Goal: Transaction & Acquisition: Book appointment/travel/reservation

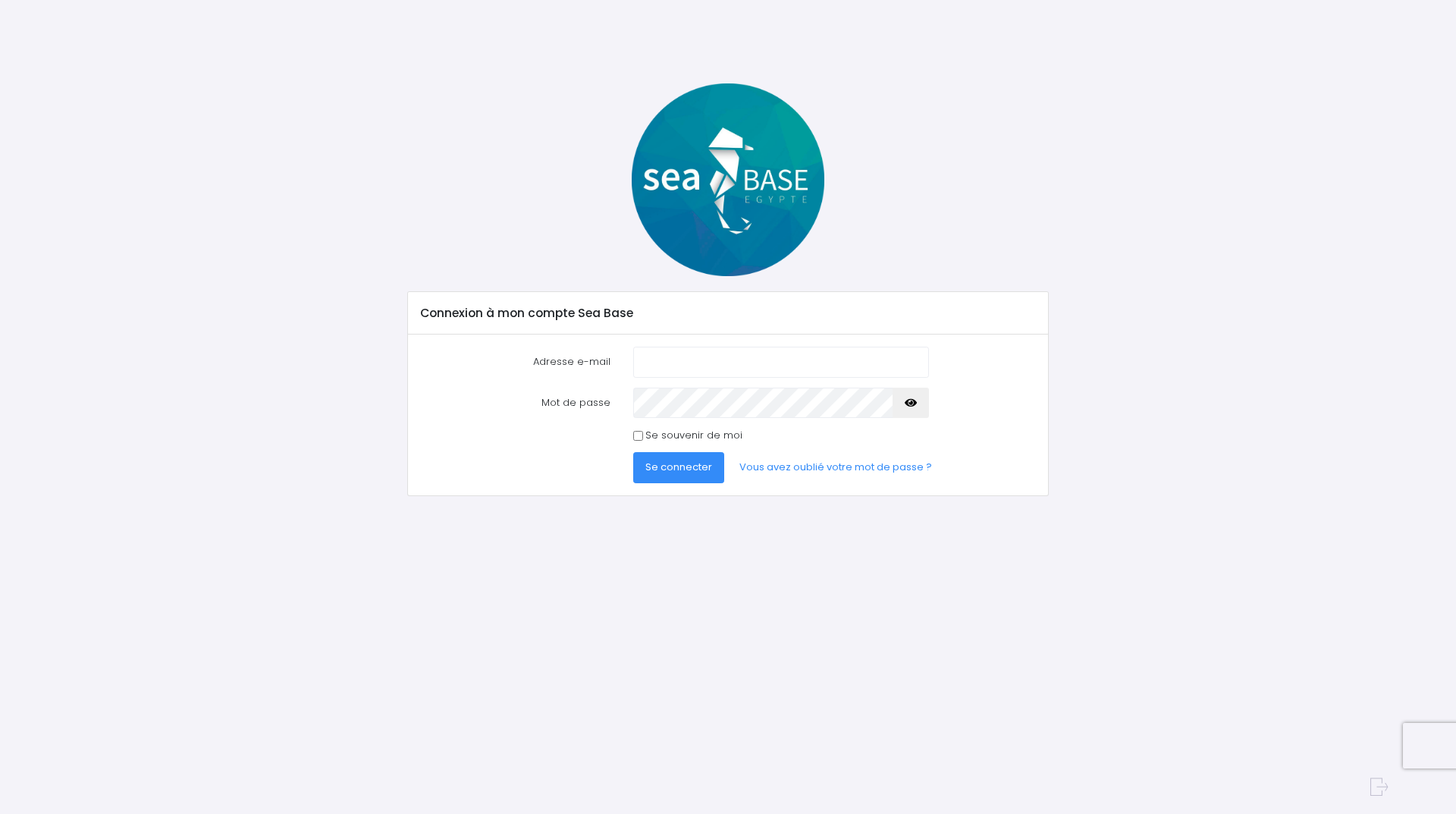
type input "[EMAIL_ADDRESS][DOMAIN_NAME]"
click at [915, 403] on icon "button" at bounding box center [910, 403] width 12 height 0
click at [659, 471] on span "Se connecter" at bounding box center [678, 466] width 67 height 14
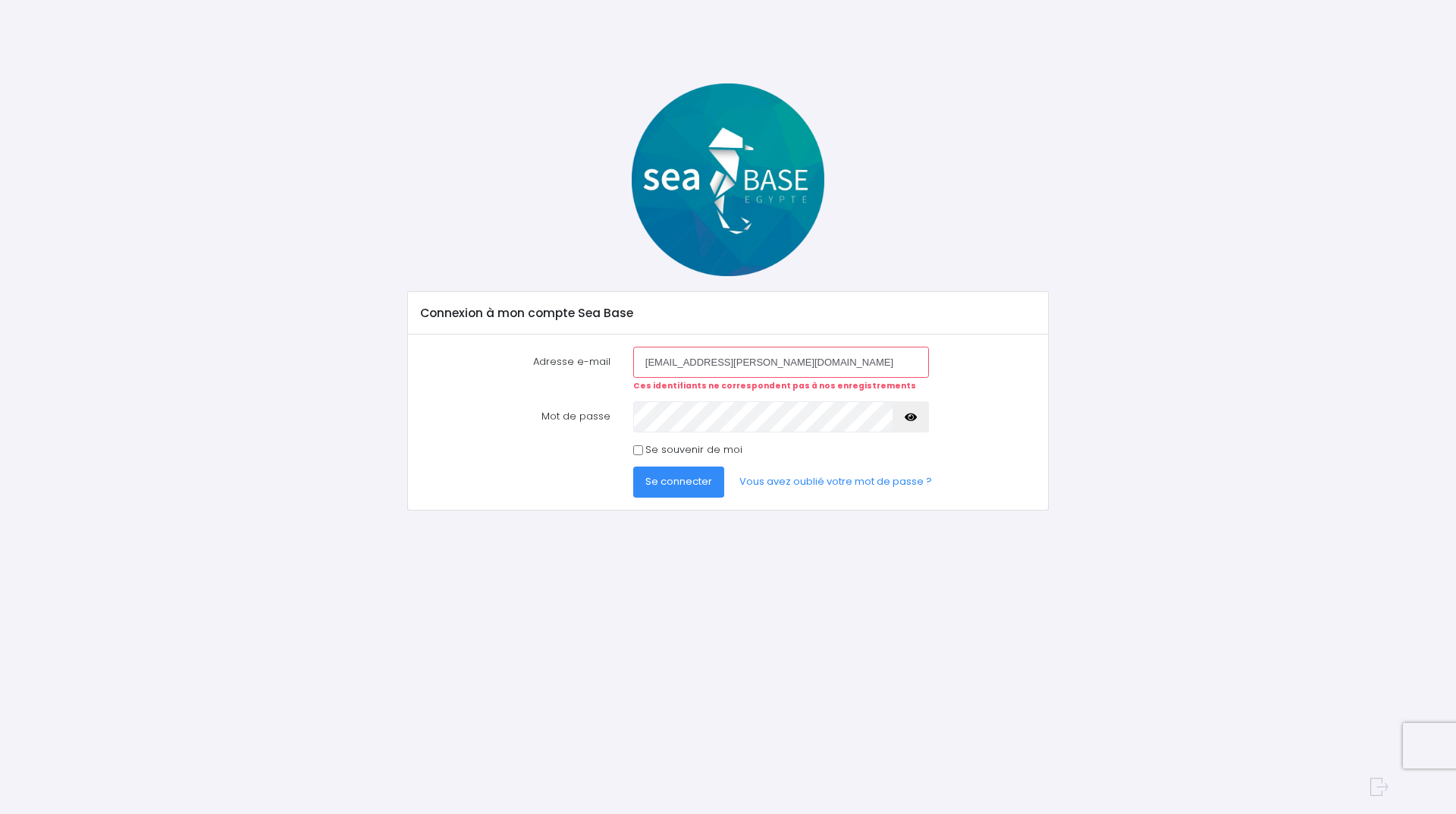
drag, startPoint x: 796, startPoint y: 362, endPoint x: 583, endPoint y: 390, distance: 214.8
click at [586, 390] on div "Adresse e-mail beziaubeziau.cristina@gmail.com Ces identifiants ne corresponden…" at bounding box center [728, 369] width 637 height 45
type input "beziau.jf@gmail.com"
click at [906, 417] on icon "button" at bounding box center [910, 417] width 12 height 0
click at [674, 488] on span "Se connecter" at bounding box center [678, 481] width 67 height 14
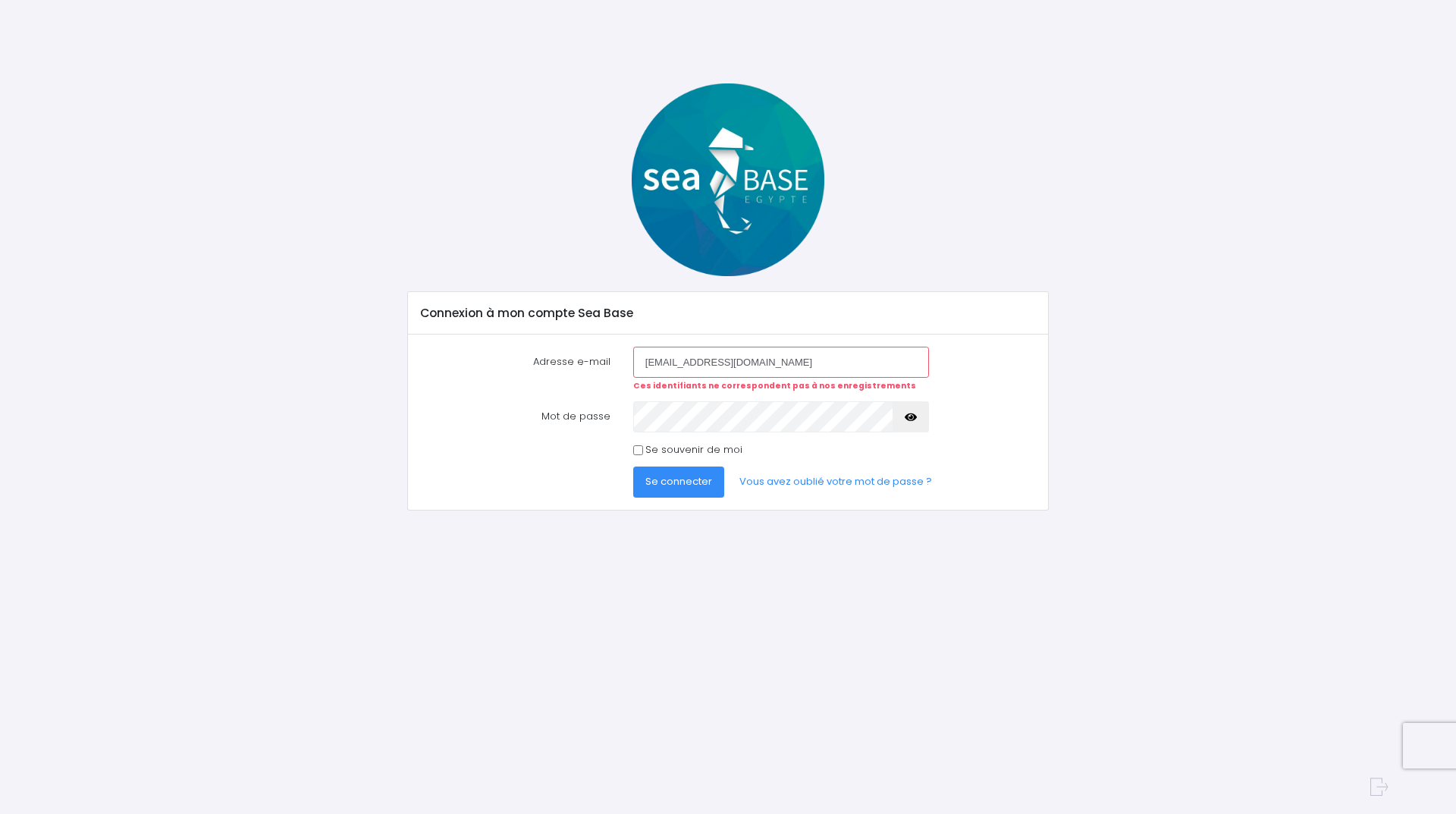
drag, startPoint x: 754, startPoint y: 355, endPoint x: 594, endPoint y: 353, distance: 160.0
click at [594, 353] on div "Adresse e-mail [EMAIL_ADDRESS][DOMAIN_NAME] Ces identifiants ne correspondent p…" at bounding box center [728, 369] width 637 height 45
type input "[EMAIL_ADDRESS][PERSON_NAME][DOMAIN_NAME]"
click at [602, 411] on div "Mot de passe" at bounding box center [728, 416] width 637 height 30
click at [675, 469] on button "Se connecter" at bounding box center [678, 481] width 91 height 30
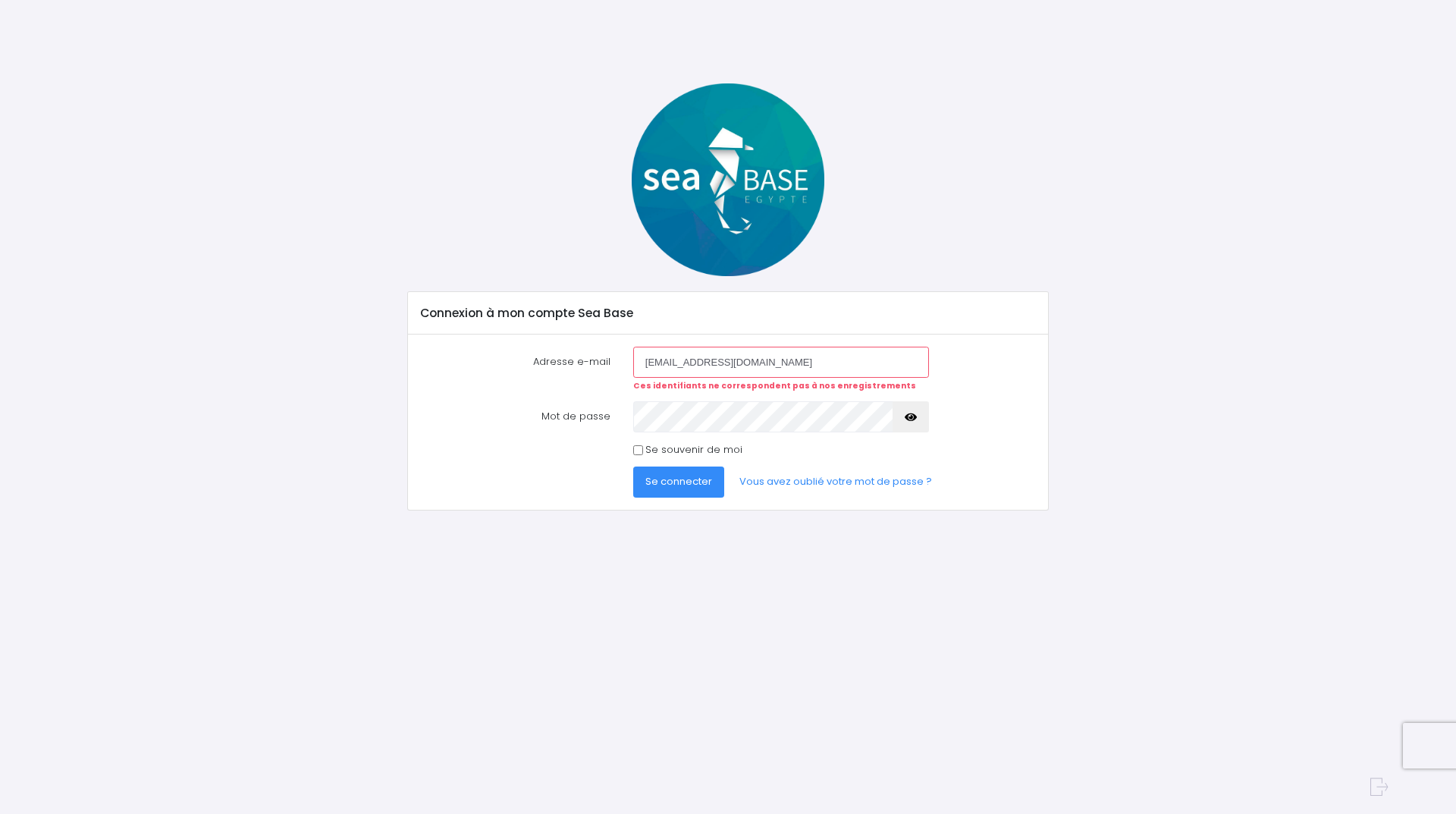
click at [913, 417] on icon "button" at bounding box center [910, 417] width 12 height 0
click at [518, 403] on div "Mot de passe" at bounding box center [728, 416] width 637 height 30
click at [666, 484] on span "Se connecter" at bounding box center [678, 481] width 67 height 14
drag, startPoint x: 792, startPoint y: 358, endPoint x: 586, endPoint y: 337, distance: 207.1
click at [586, 337] on div "Adresse e-mail beziau.cristina@gmail.com Ces identifiants ne correspondent pas …" at bounding box center [728, 422] width 639 height 175
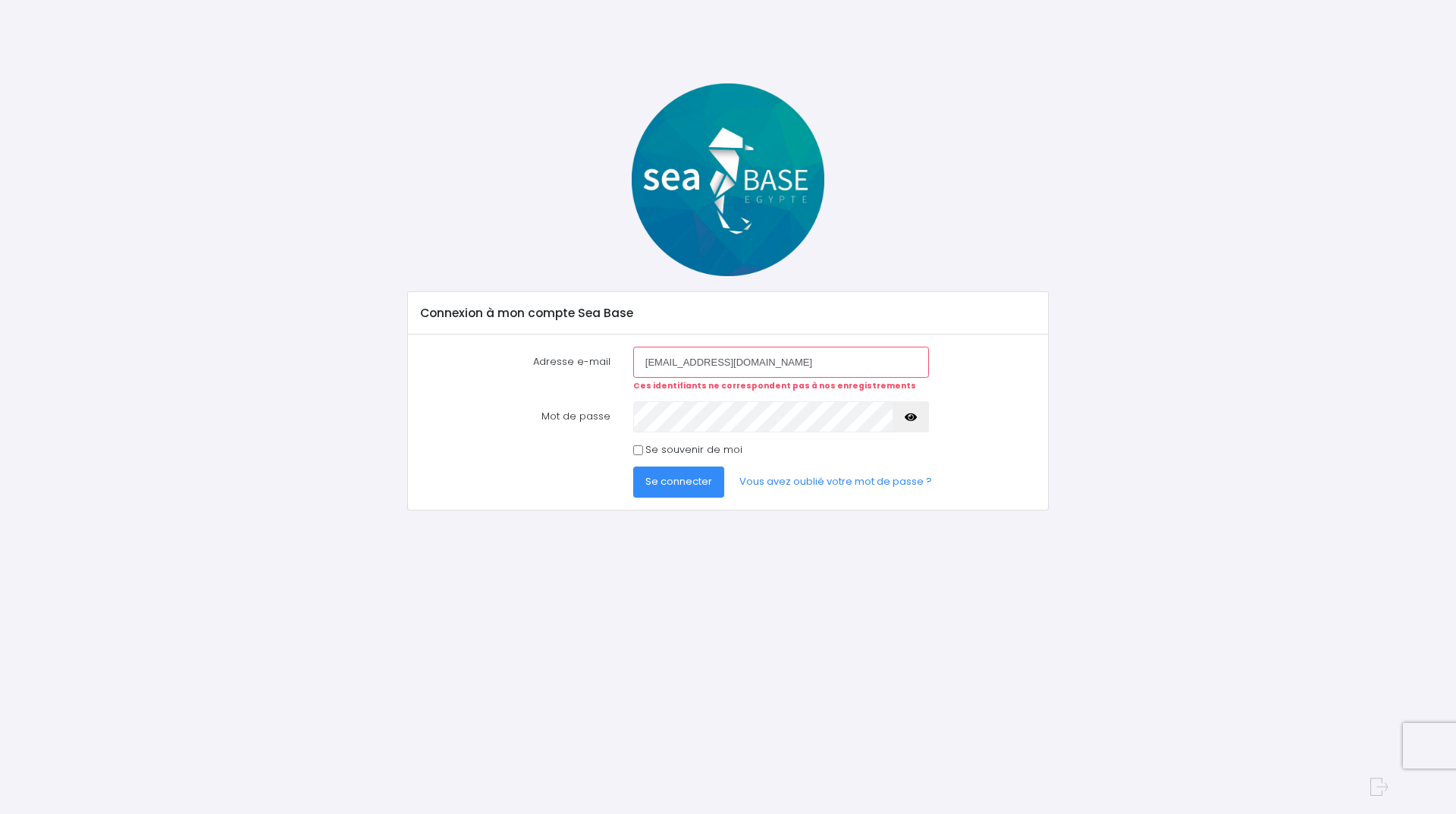
click at [873, 603] on div "Connexion à mon compte Sea Base Adresse e-mail beziau.cristina@gmail.com Ces id…" at bounding box center [728, 422] width 1320 height 678
click at [909, 417] on icon "button" at bounding box center [910, 417] width 12 height 0
click at [691, 483] on span "Se connecter" at bounding box center [678, 481] width 67 height 14
click at [786, 482] on link "Vous avez oublié votre mot de passe ?" at bounding box center [836, 481] width 217 height 30
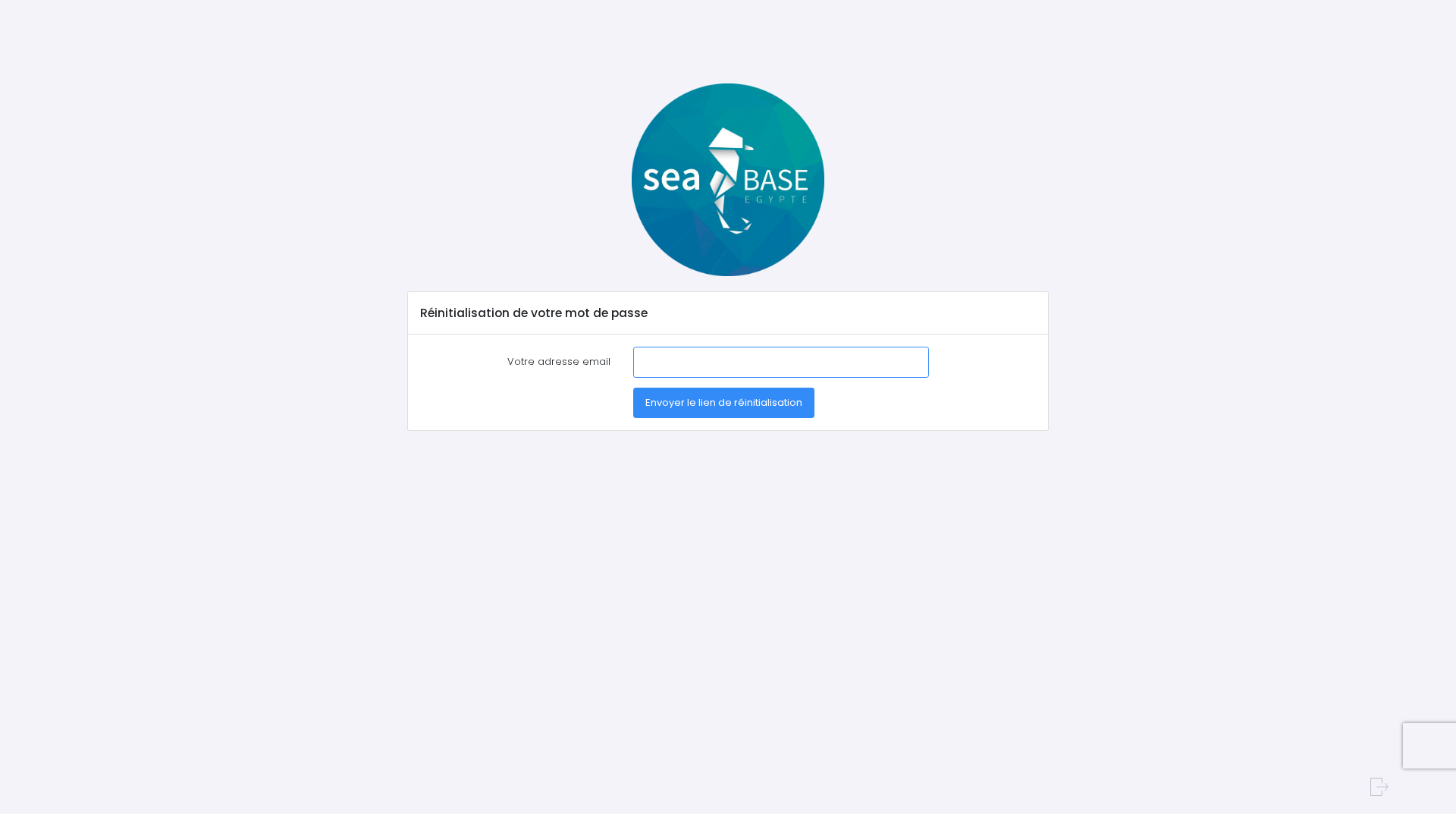
click at [642, 364] on input "Votre adresse email" at bounding box center [781, 362] width 296 height 30
type input "beziau.cristina@gmail.com"
click at [720, 403] on span "Envoyer le lien de réinitialisation" at bounding box center [724, 403] width 157 height 14
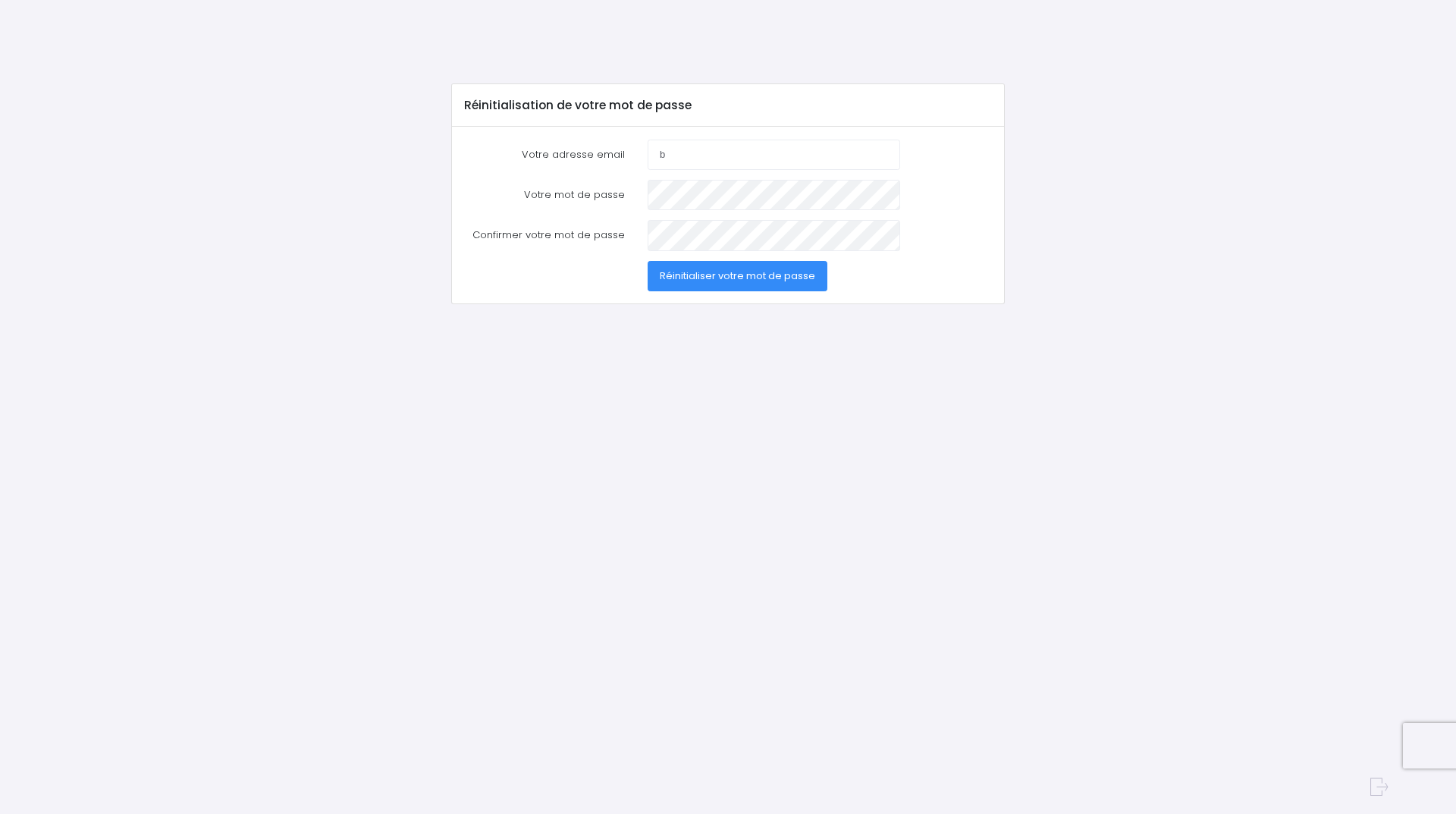
type input "beziau.cristina@gmail.com"
click at [694, 272] on span "Réinitialiser votre mot de passe" at bounding box center [737, 276] width 155 height 14
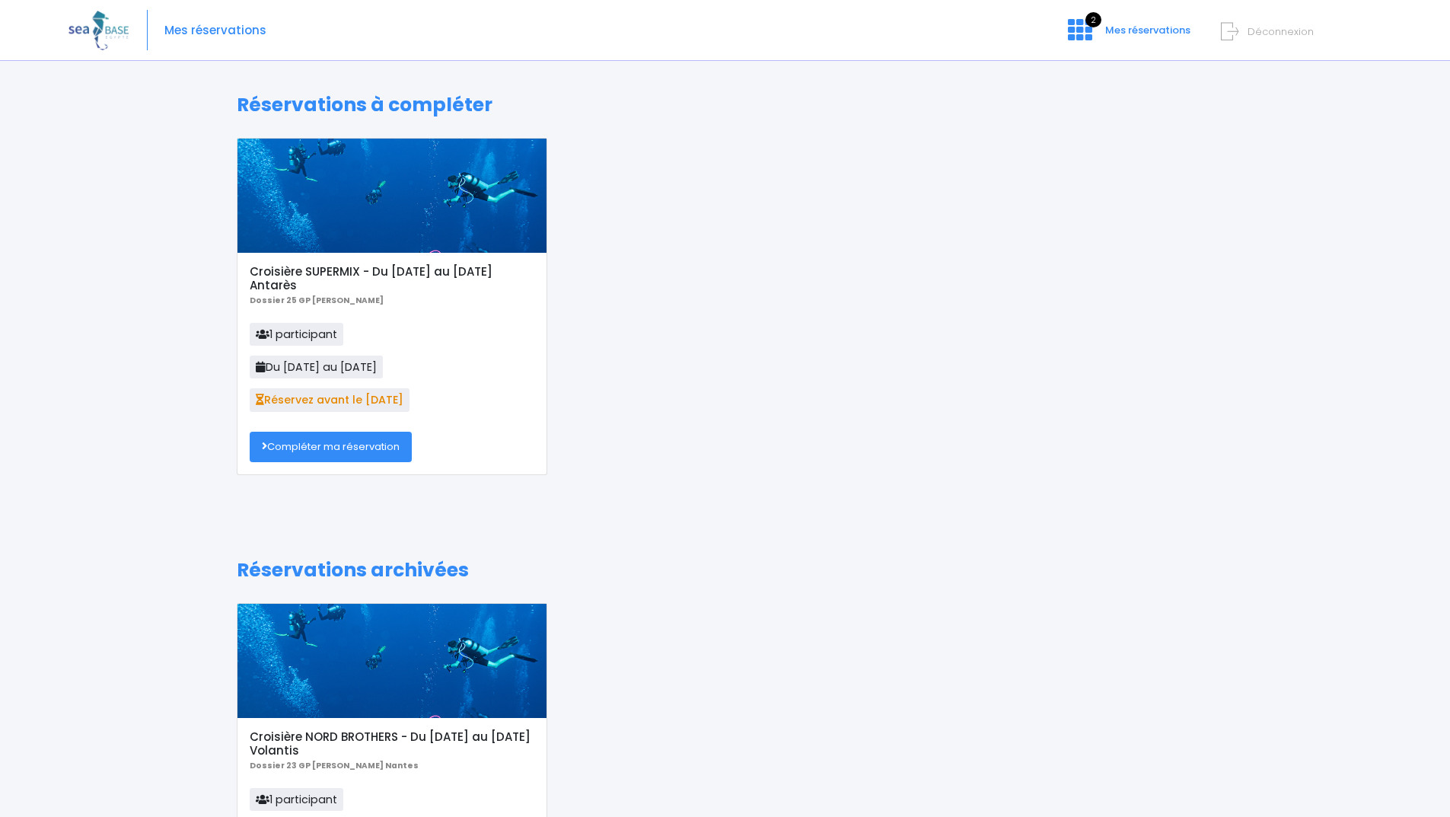
click at [379, 451] on link "Compléter ma réservation" at bounding box center [331, 447] width 162 height 30
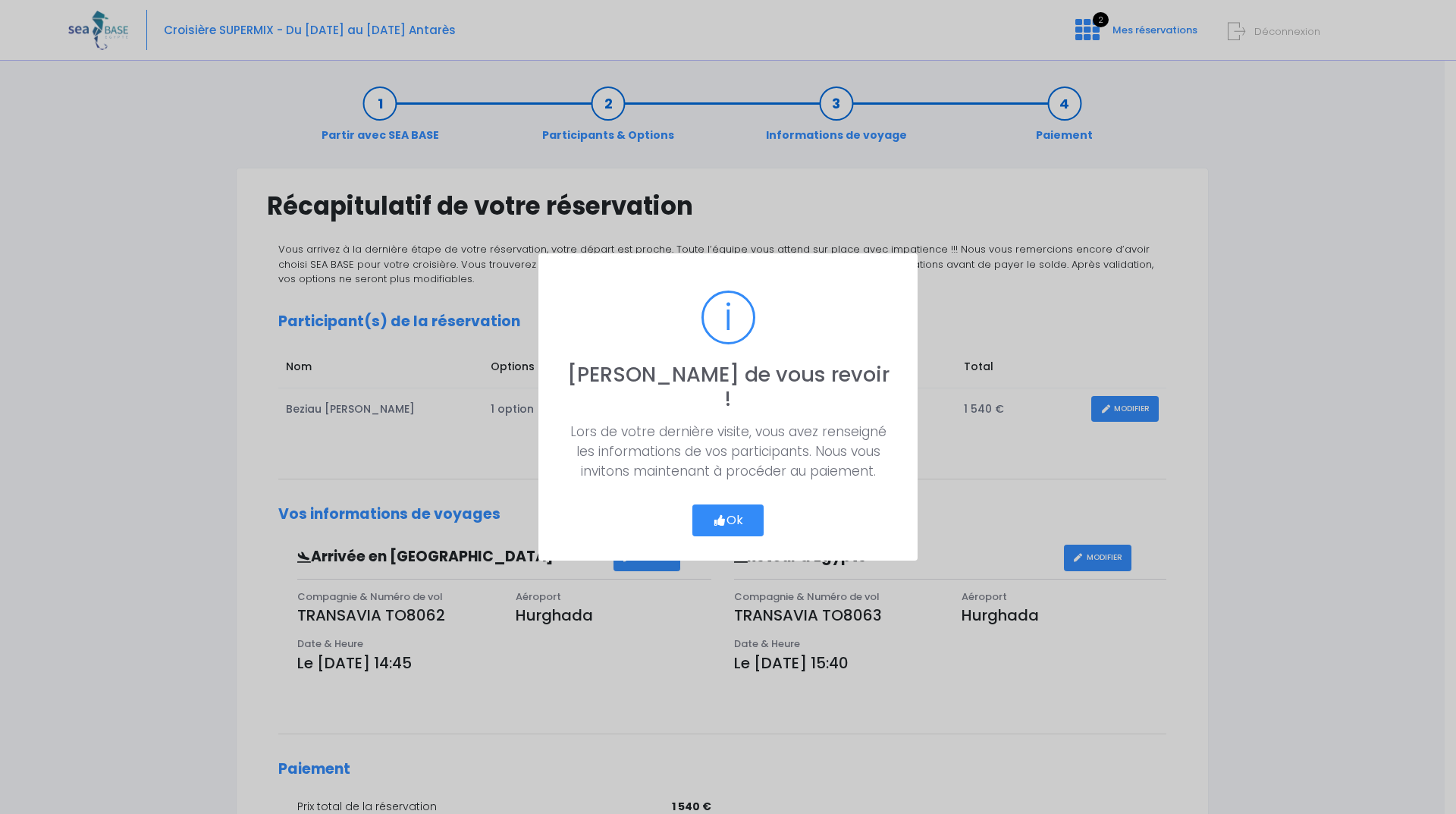
click at [727, 513] on button "Ok" at bounding box center [728, 520] width 72 height 32
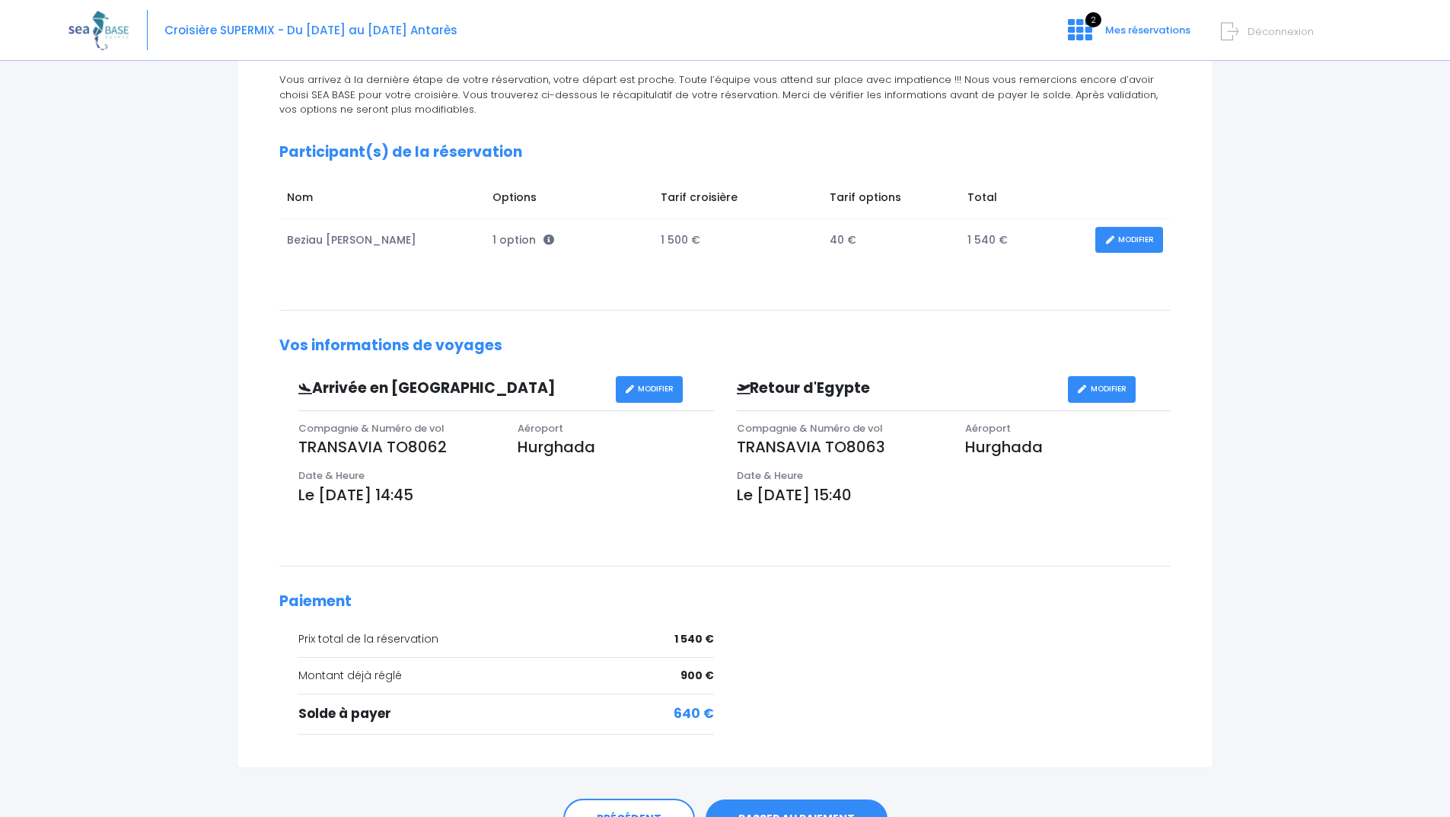
scroll to position [228, 0]
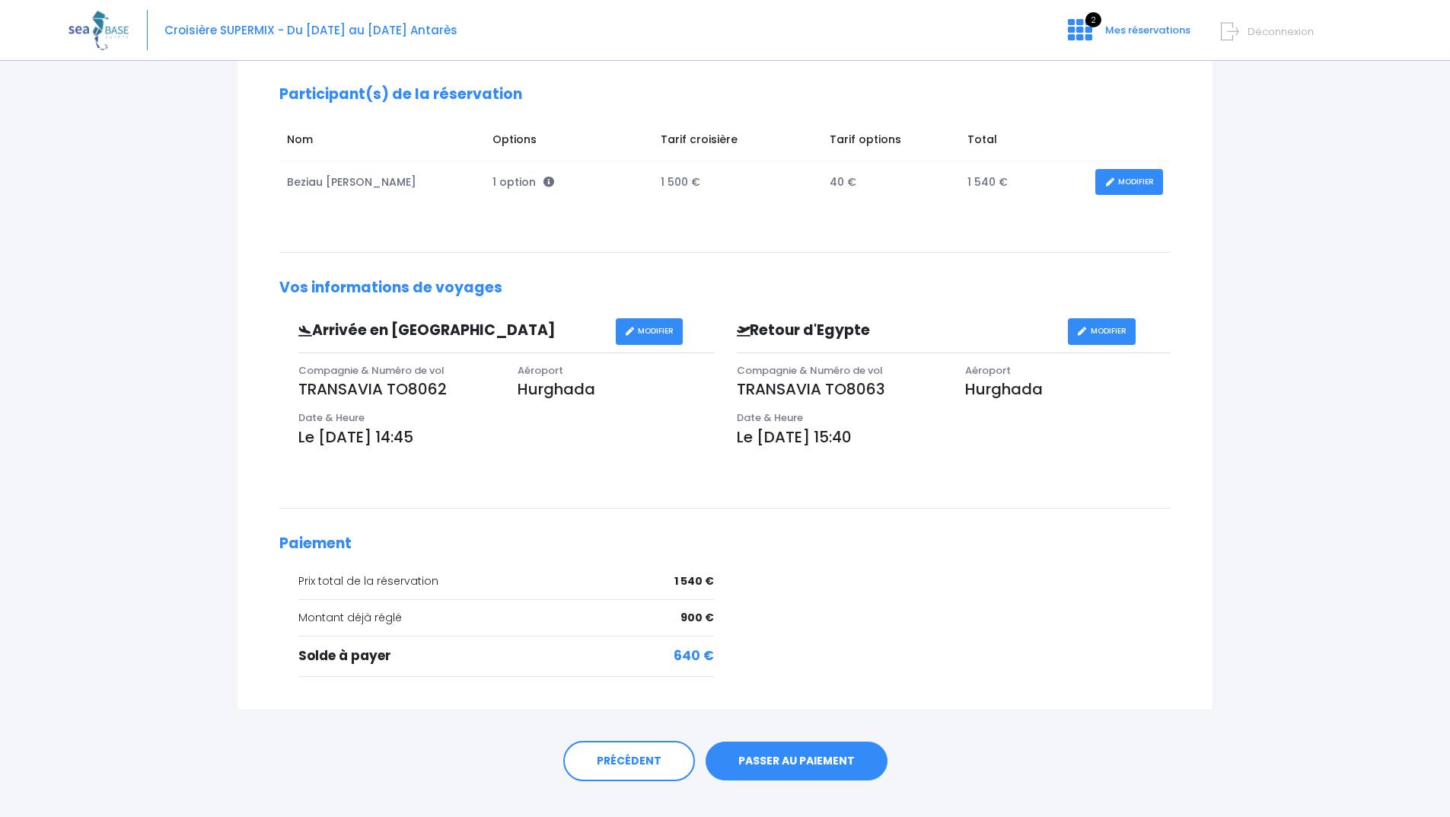
click at [765, 757] on link "PASSER AU PAIEMENT" at bounding box center [797, 762] width 182 height 40
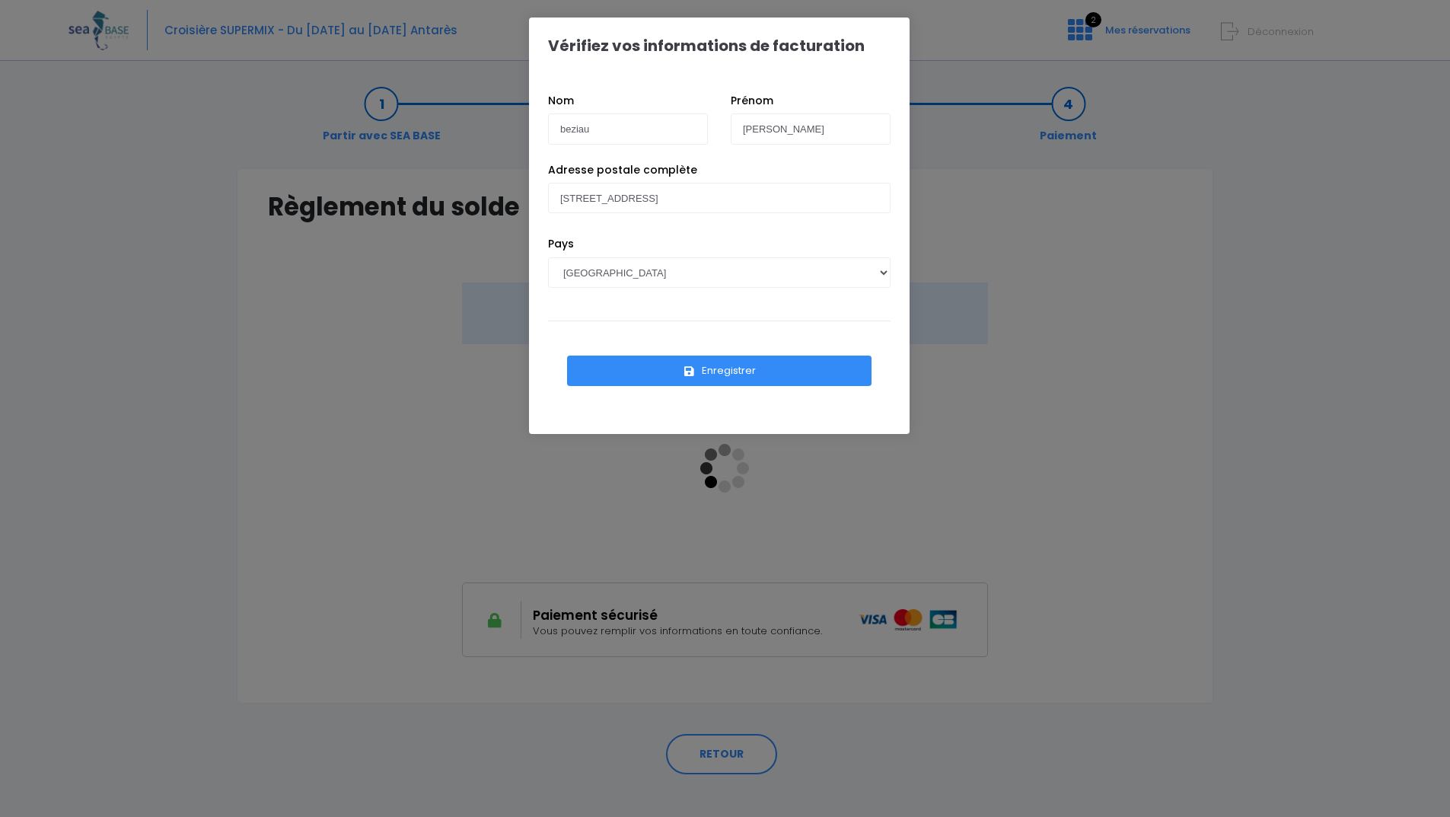
click at [726, 368] on button "Enregistrer" at bounding box center [719, 371] width 305 height 30
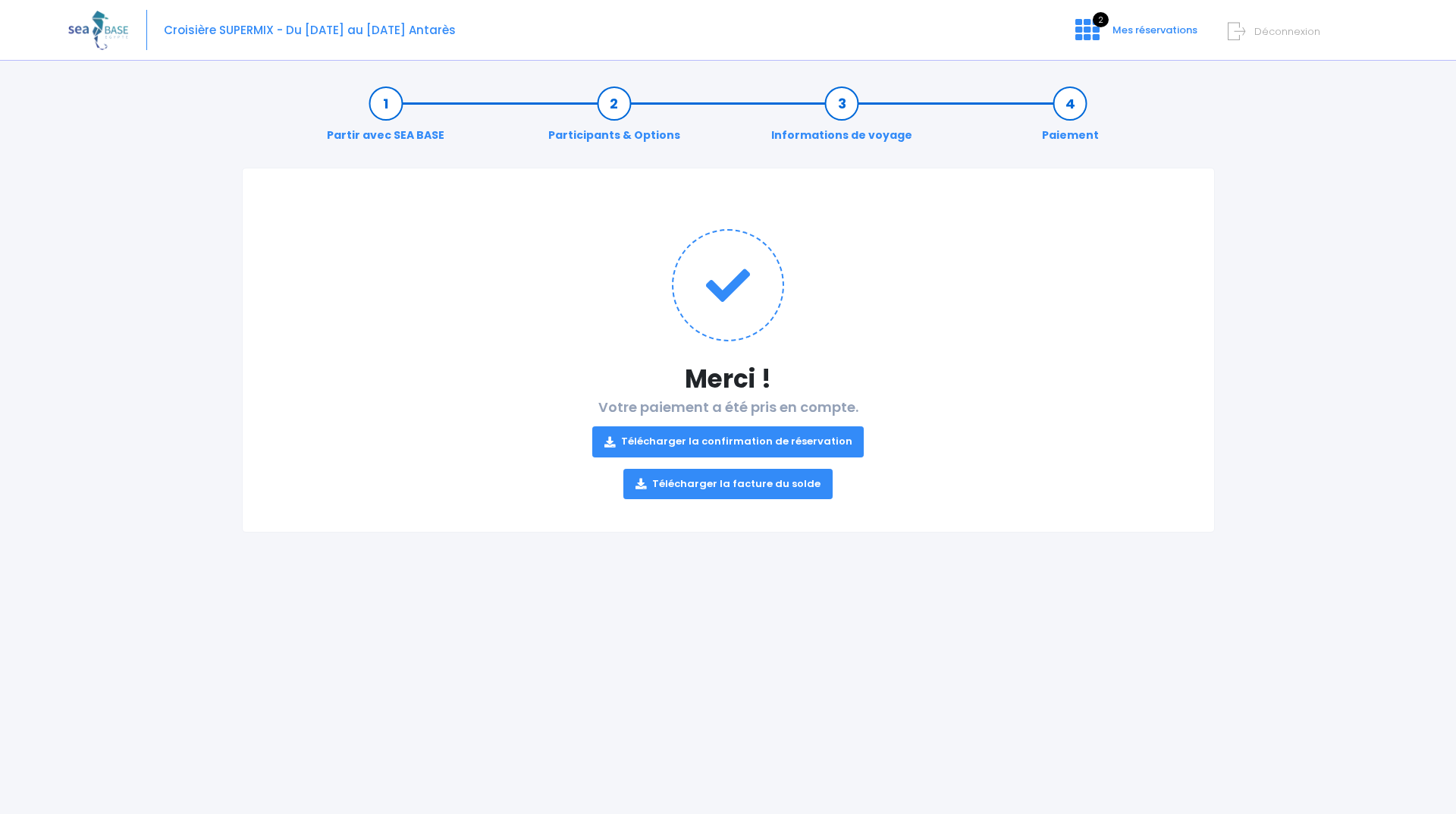
click at [777, 491] on link "Télécharger la facture du solde" at bounding box center [728, 483] width 209 height 30
click at [762, 438] on link "Télécharger la confirmation de réservation" at bounding box center [728, 441] width 272 height 30
